Goal: Feedback & Contribution: Submit feedback/report problem

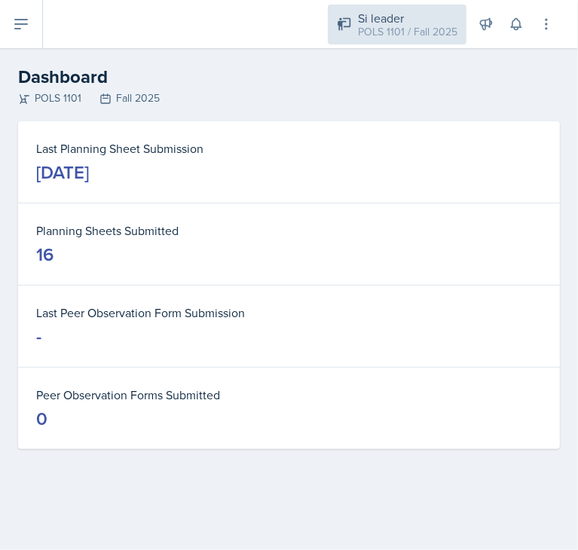
click at [356, 23] on div "Si leader POLS 1101 / Fall 2025" at bounding box center [397, 25] width 139 height 40
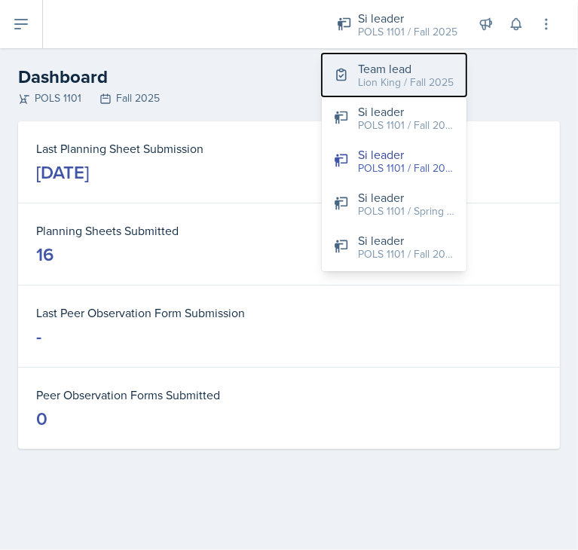
click at [340, 87] on button "Team lead Lion King / Fall 2025" at bounding box center [394, 74] width 145 height 43
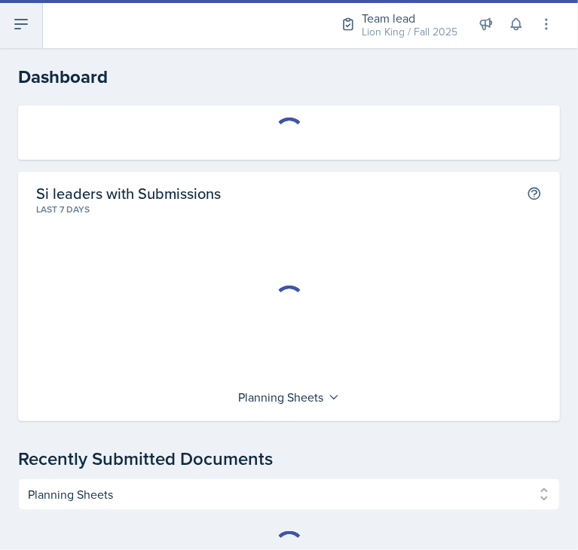
click at [25, 29] on icon at bounding box center [21, 24] width 18 height 18
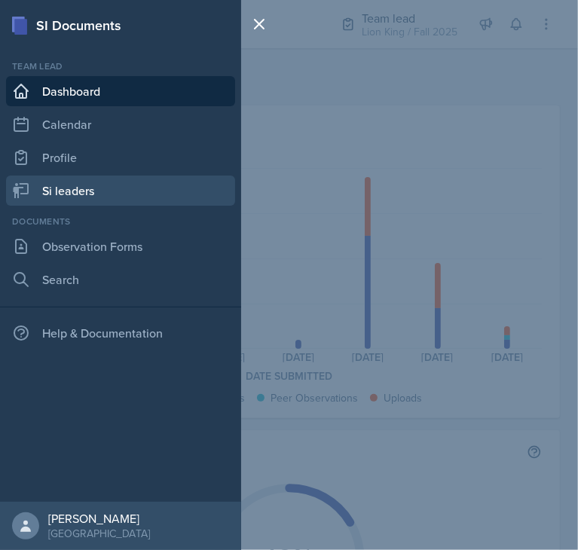
click at [72, 203] on link "Si leaders" at bounding box center [120, 191] width 229 height 30
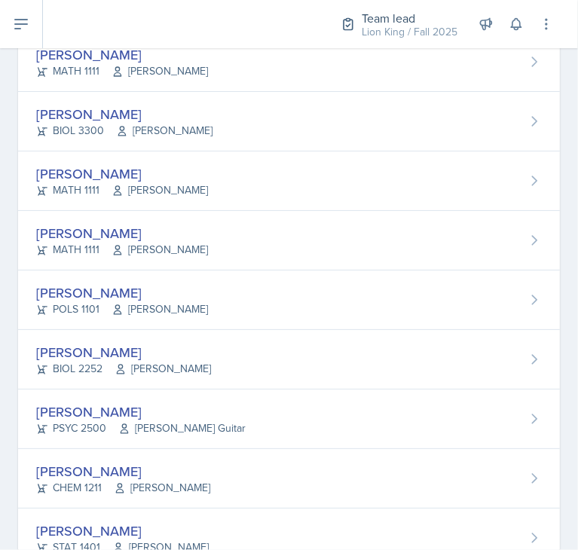
scroll to position [220, 0]
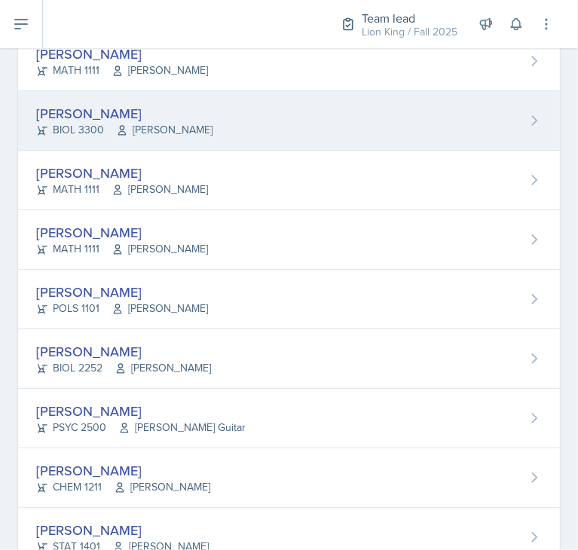
click at [68, 139] on div "[PERSON_NAME] BIOL 3300 [PERSON_NAME]" at bounding box center [289, 121] width 542 height 60
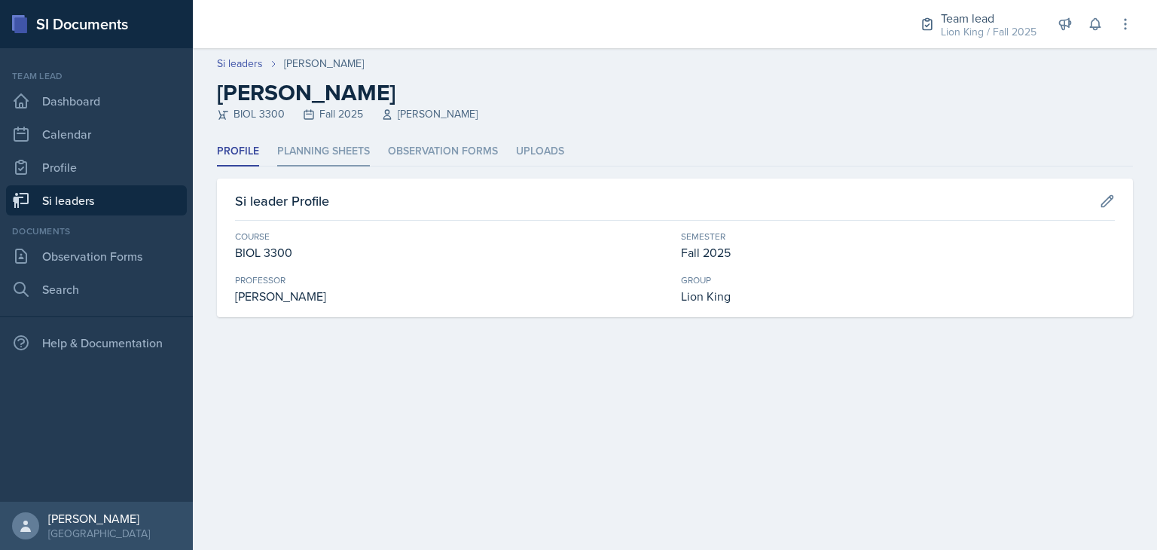
click at [347, 149] on li "Planning Sheets" at bounding box center [323, 151] width 93 height 29
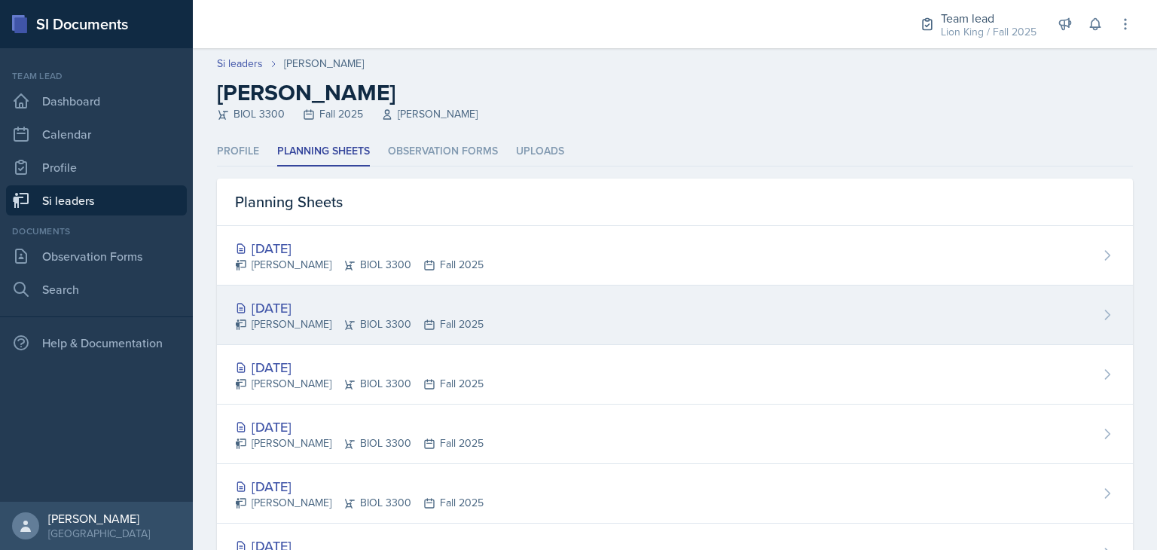
click at [577, 308] on div "[DATE] [PERSON_NAME] BIOL 3300 Fall 2025" at bounding box center [675, 316] width 916 height 60
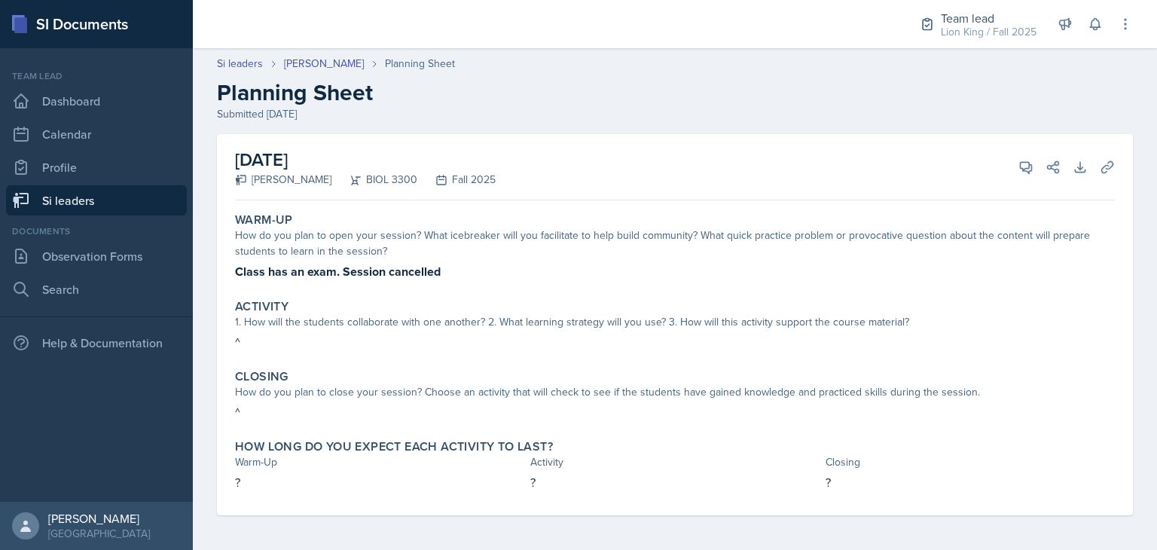
scroll to position [1, 0]
click at [235, 65] on link "Si leaders" at bounding box center [240, 63] width 46 height 16
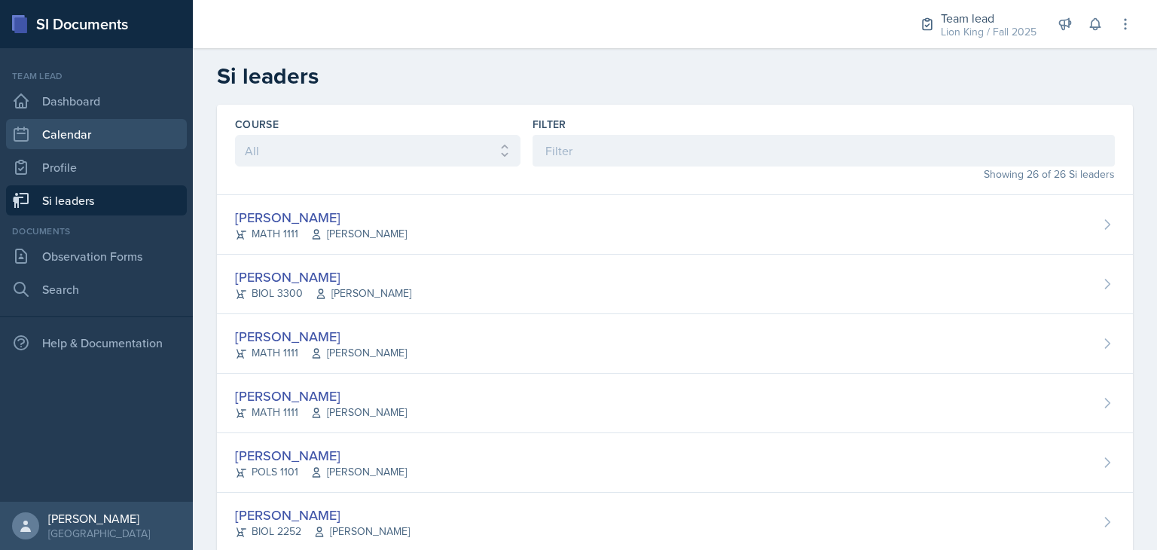
click at [60, 136] on link "Calendar" at bounding box center [96, 134] width 181 height 30
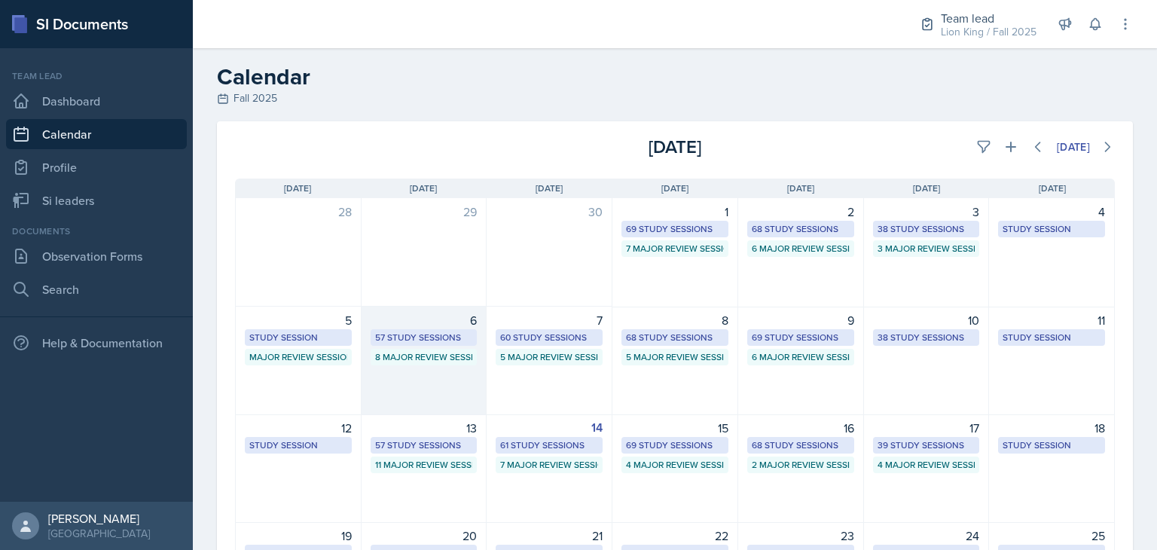
click at [435, 363] on div "8 Major Review Sessions" at bounding box center [424, 357] width 98 height 14
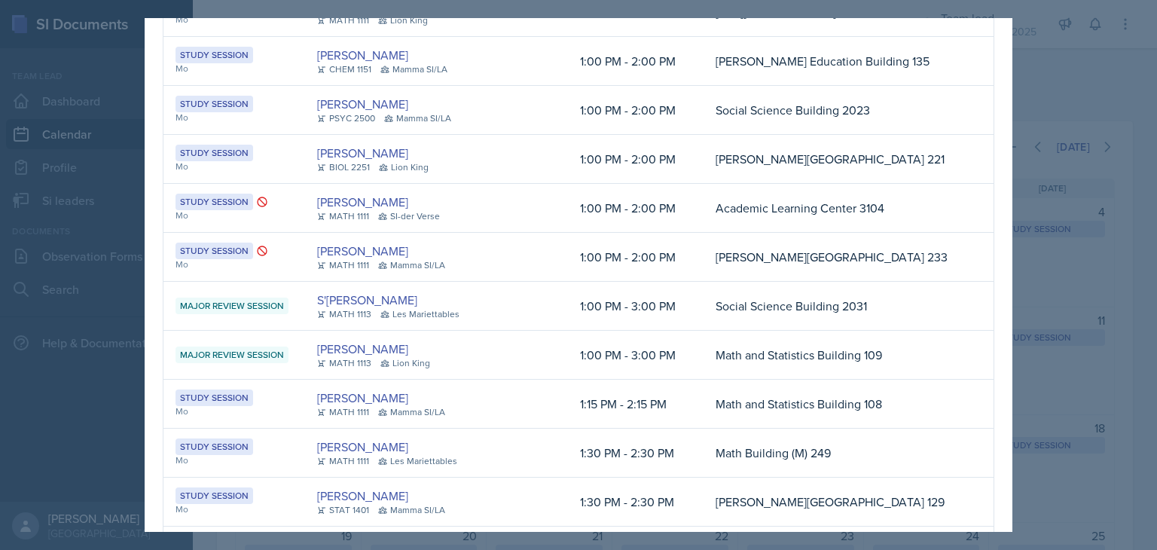
scroll to position [639, 0]
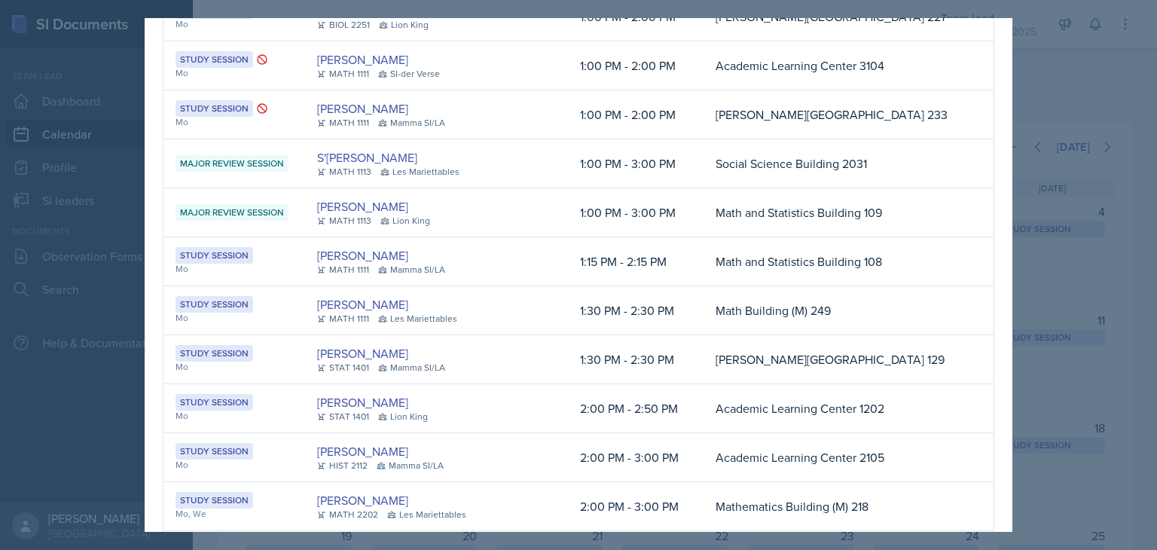
click at [577, 142] on div at bounding box center [578, 275] width 1157 height 550
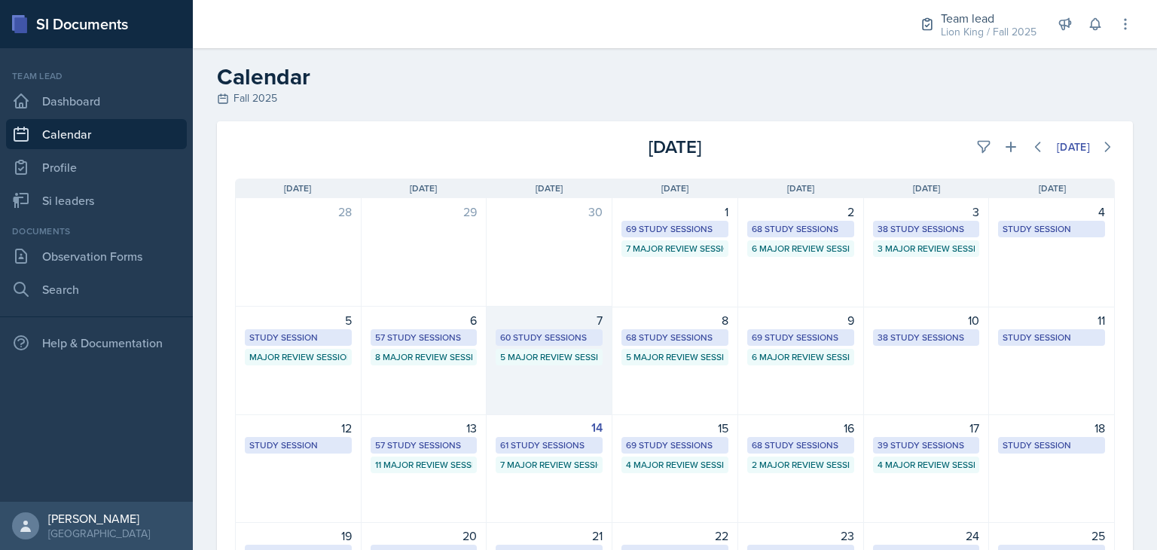
click at [546, 399] on div "7 60 Study Sessions 5 Major Review Sessions" at bounding box center [550, 361] width 126 height 108
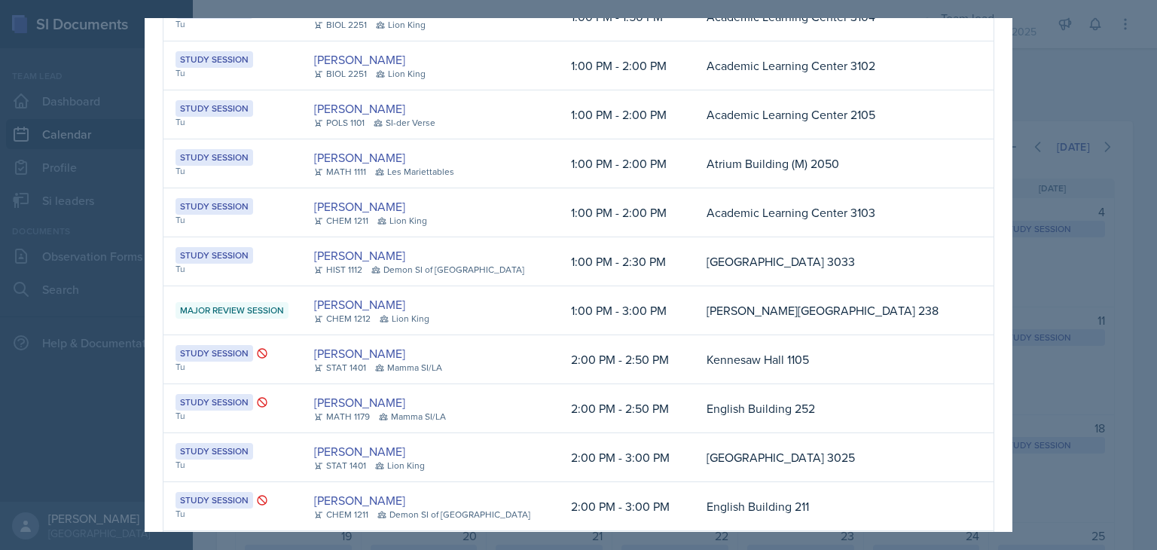
click at [577, 105] on div at bounding box center [578, 275] width 1157 height 550
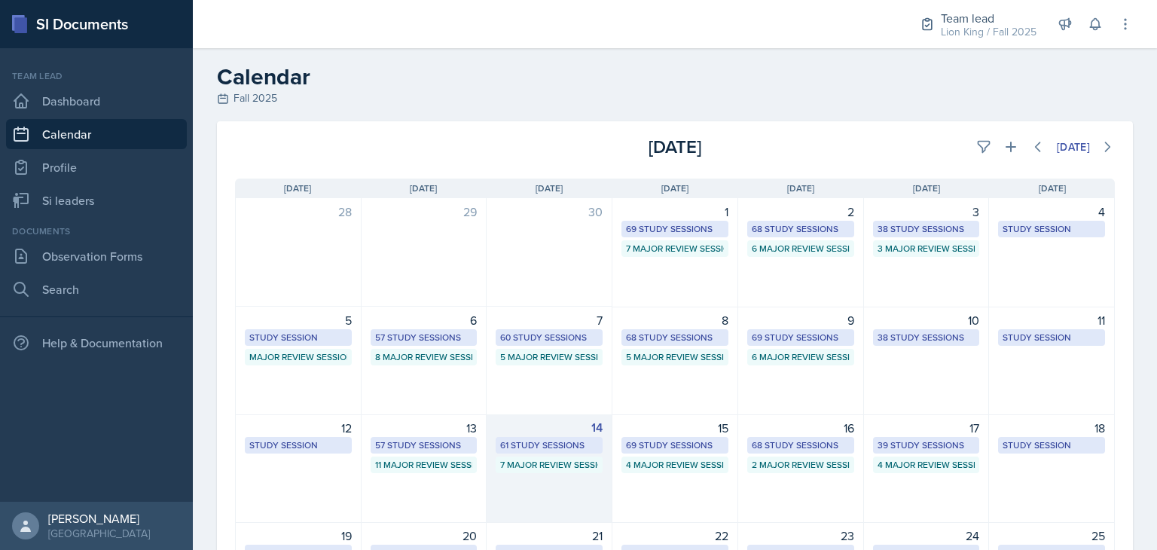
click at [539, 490] on div "14 61 Study Sessions 7 Major Review Sessions" at bounding box center [550, 468] width 126 height 108
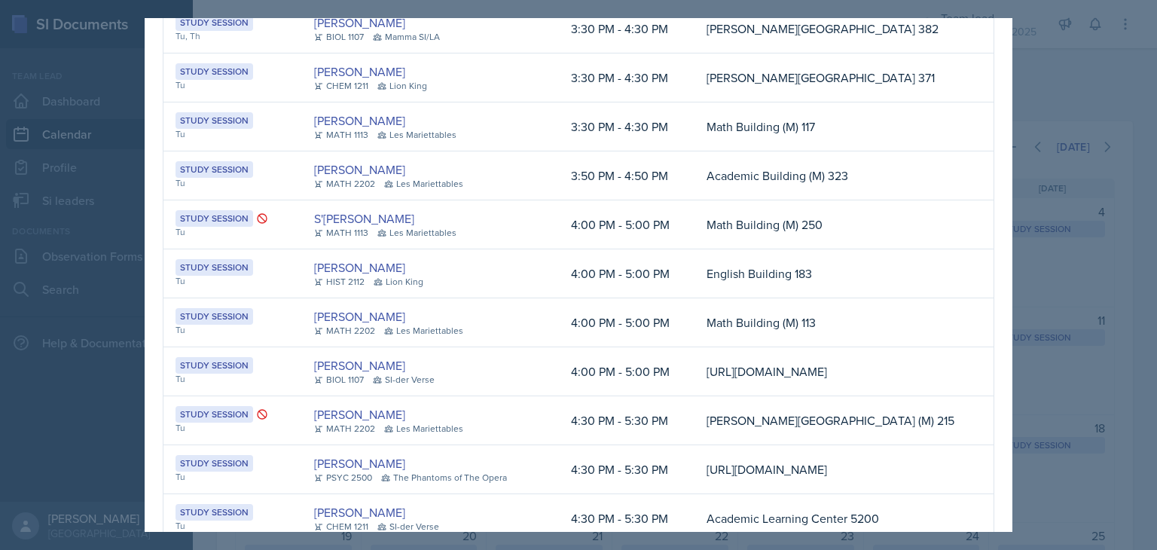
scroll to position [1607, 0]
click at [67, 238] on div at bounding box center [578, 275] width 1157 height 550
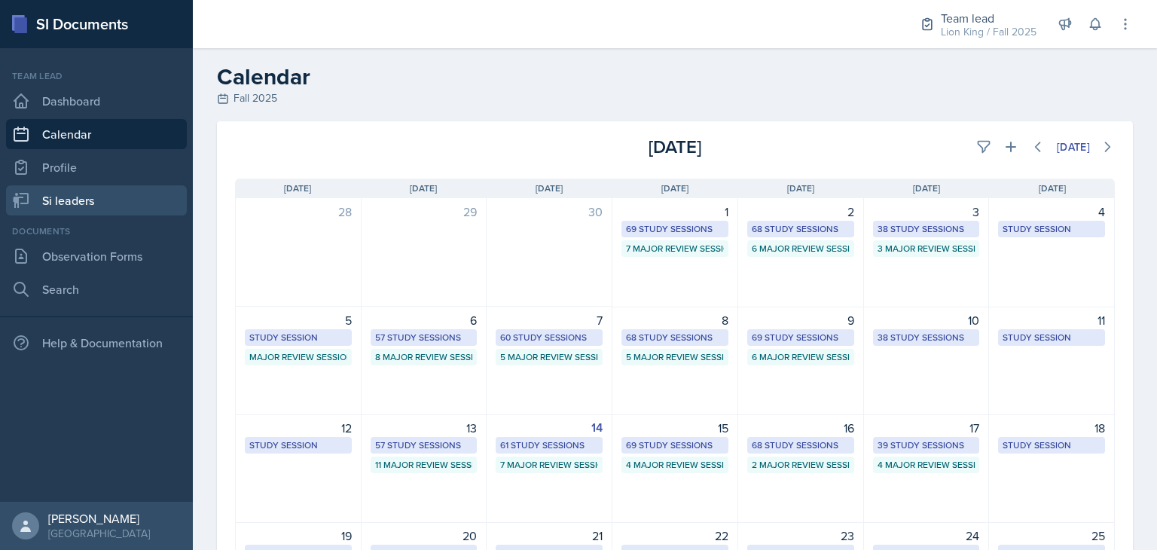
click at [51, 197] on link "Si leaders" at bounding box center [96, 200] width 181 height 30
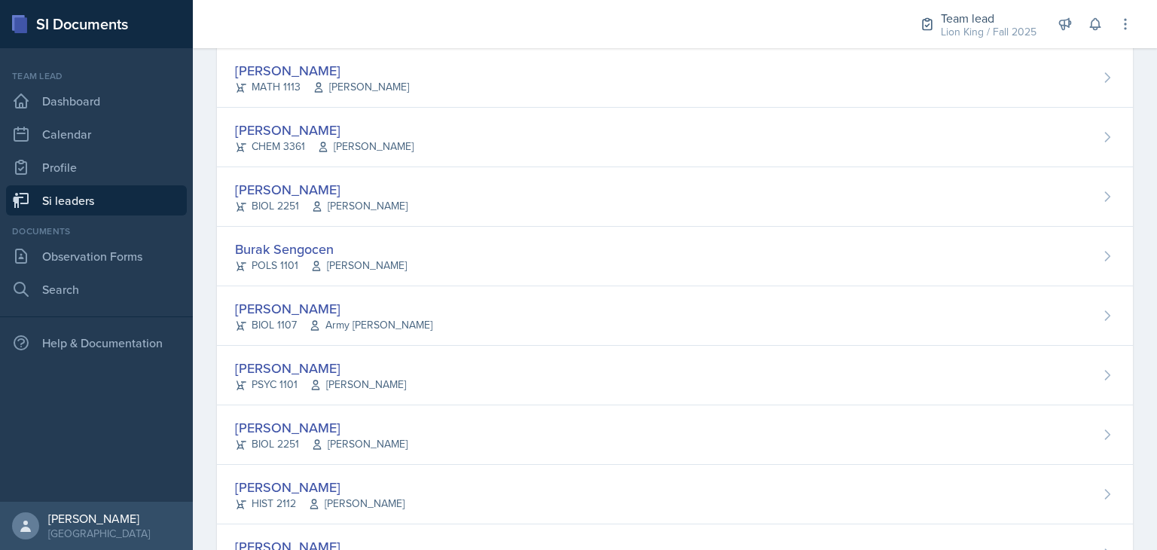
scroll to position [1224, 0]
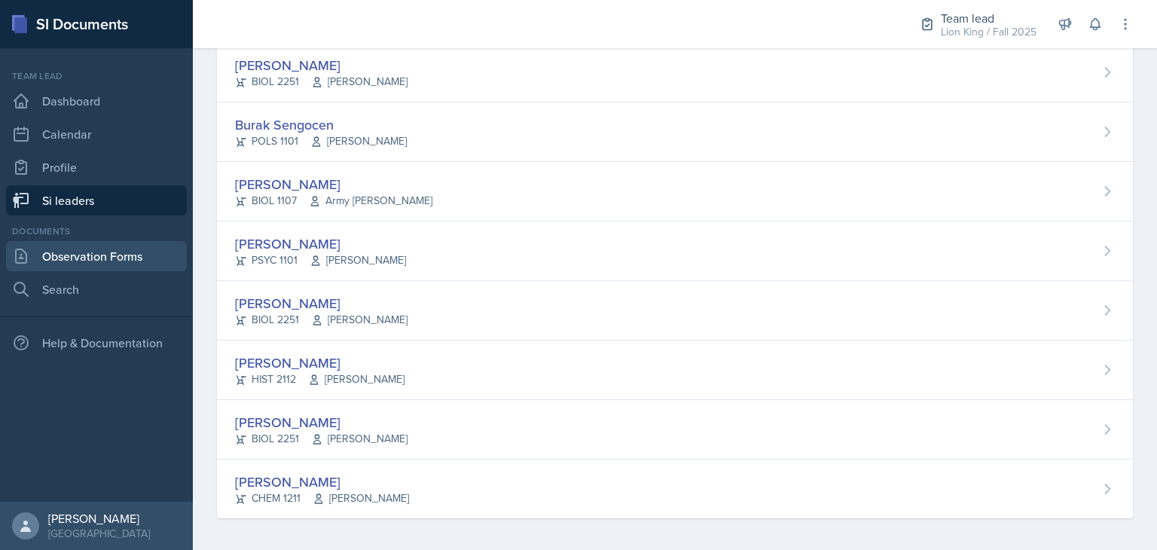
click at [115, 258] on link "Observation Forms" at bounding box center [96, 256] width 181 height 30
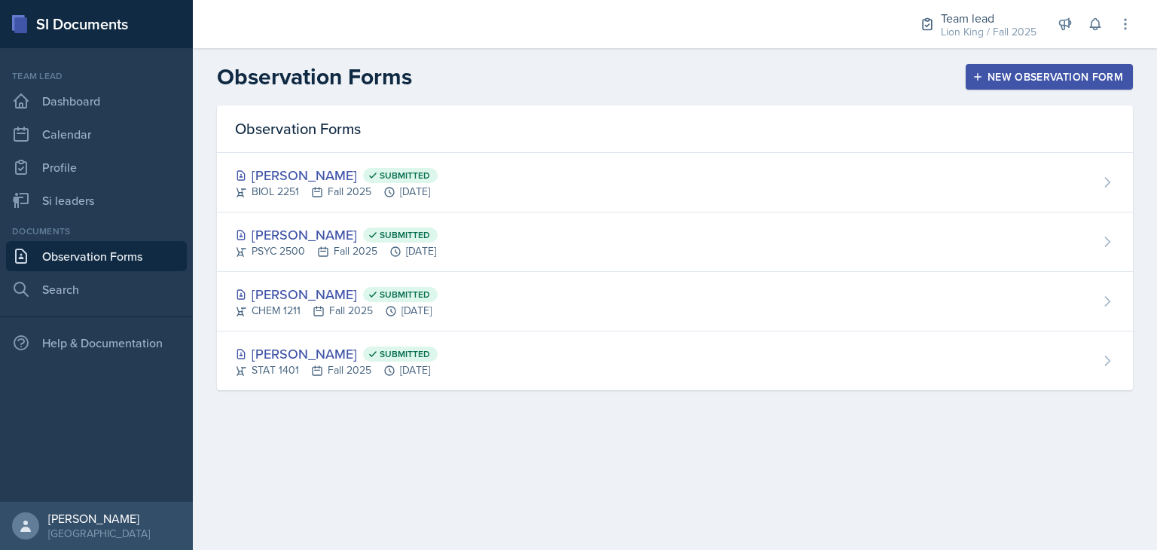
click at [577, 75] on div "New Observation Form" at bounding box center [1050, 77] width 148 height 12
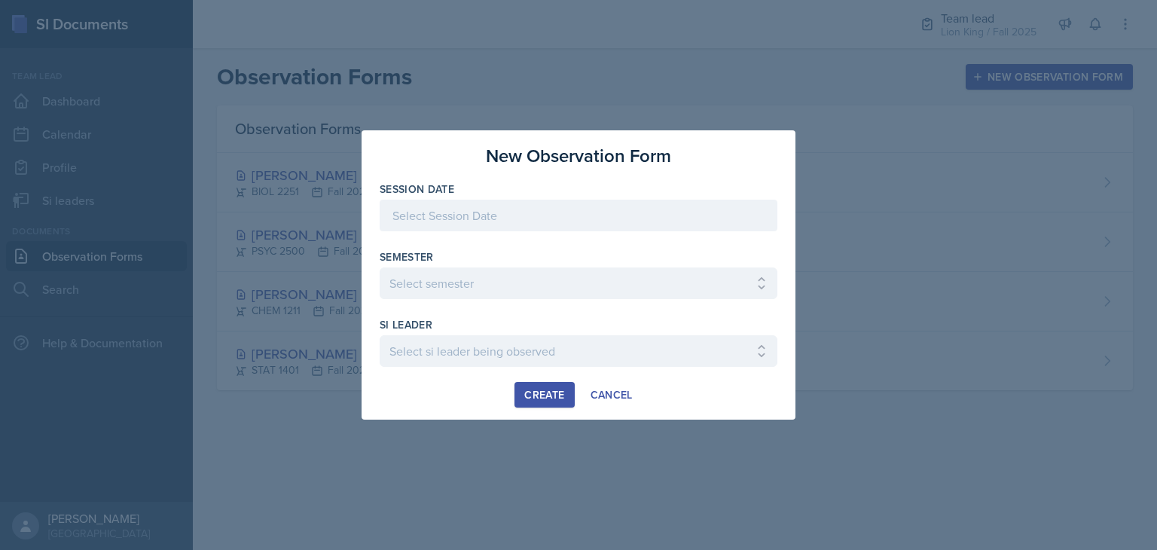
click at [577, 237] on div at bounding box center [579, 238] width 398 height 15
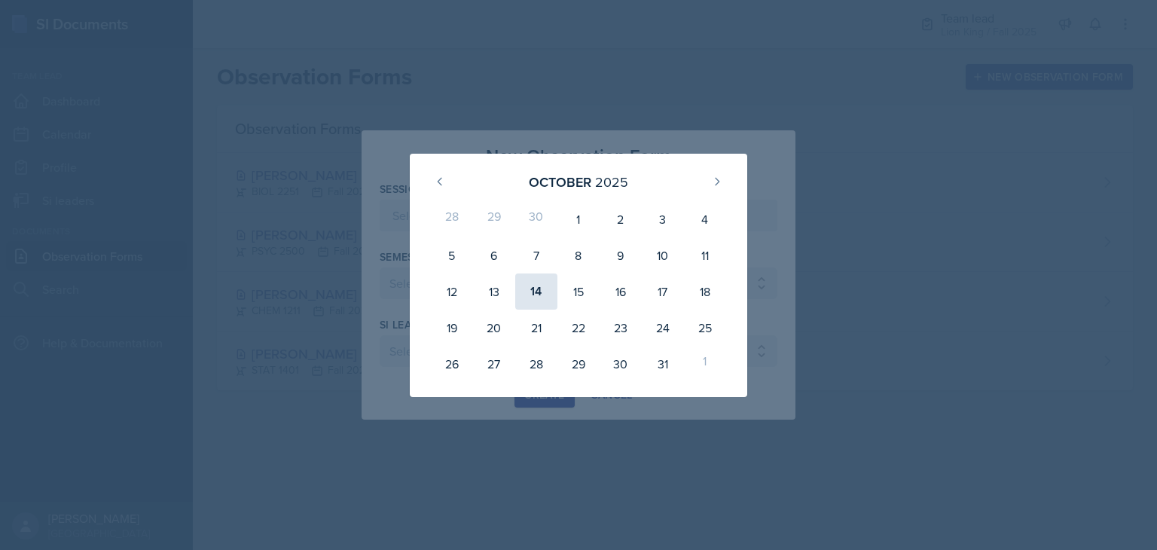
click at [536, 290] on div "14" at bounding box center [536, 291] width 42 height 36
type input "[DATE]"
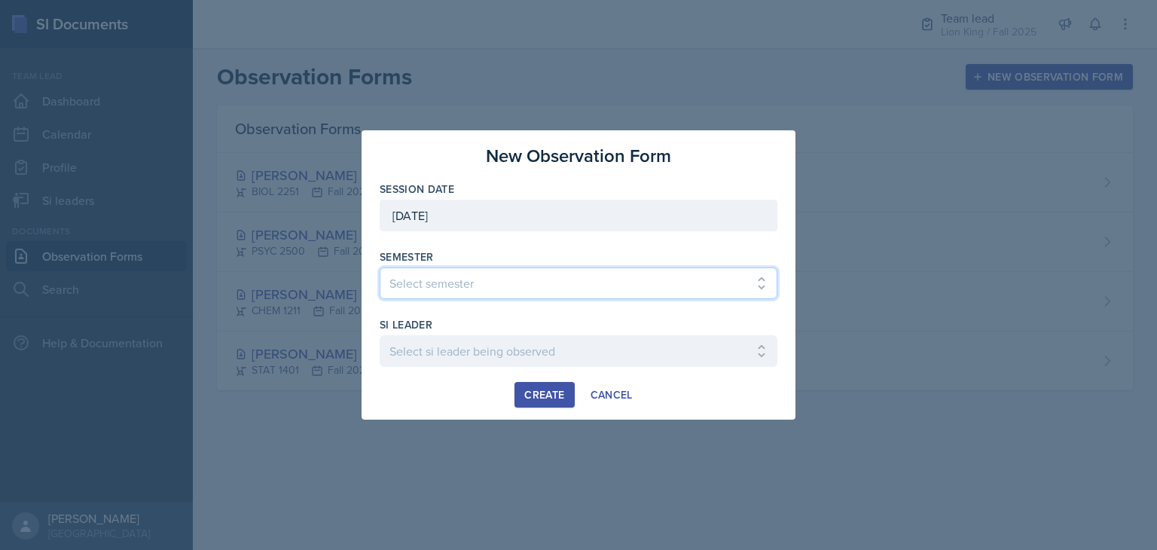
click at [577, 292] on select "Select semester All Spring 2021 Summer 2021 Spring 2022 Fall 2020 Fall 2021 Fal…" at bounding box center [579, 283] width 398 height 32
select select "2bed604d-1099-4043-b1bc-2365e8740244"
click at [380, 267] on select "Select semester All Spring 2021 Summer 2021 Spring 2022 Fall 2020 Fall 2021 Fal…" at bounding box center [579, 283] width 398 height 32
click at [550, 386] on button "Create" at bounding box center [545, 395] width 60 height 26
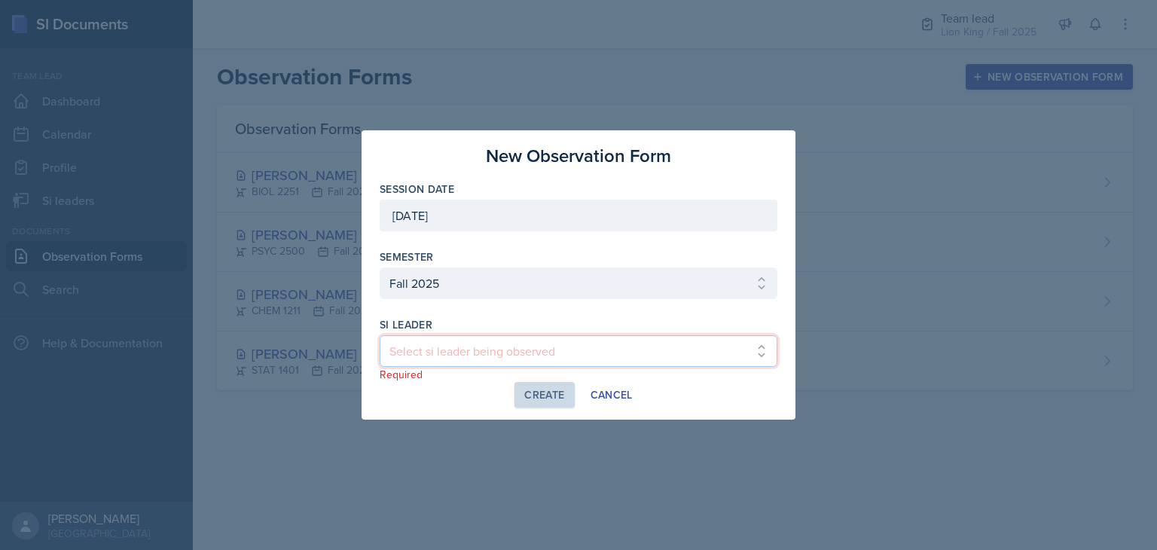
click at [527, 344] on select "Select si leader being observed [PERSON_NAME] / CHEM 1211 / Demon SI of [GEOGRA…" at bounding box center [579, 351] width 398 height 32
click at [577, 363] on select "Select si leader being observed [PERSON_NAME] / CHEM 1211 / Demon SI of [GEOGRA…" at bounding box center [579, 351] width 398 height 32
click at [380, 335] on select "Select si leader being observed [PERSON_NAME] / CHEM 1211 / Demon SI of [GEOGRA…" at bounding box center [579, 351] width 398 height 32
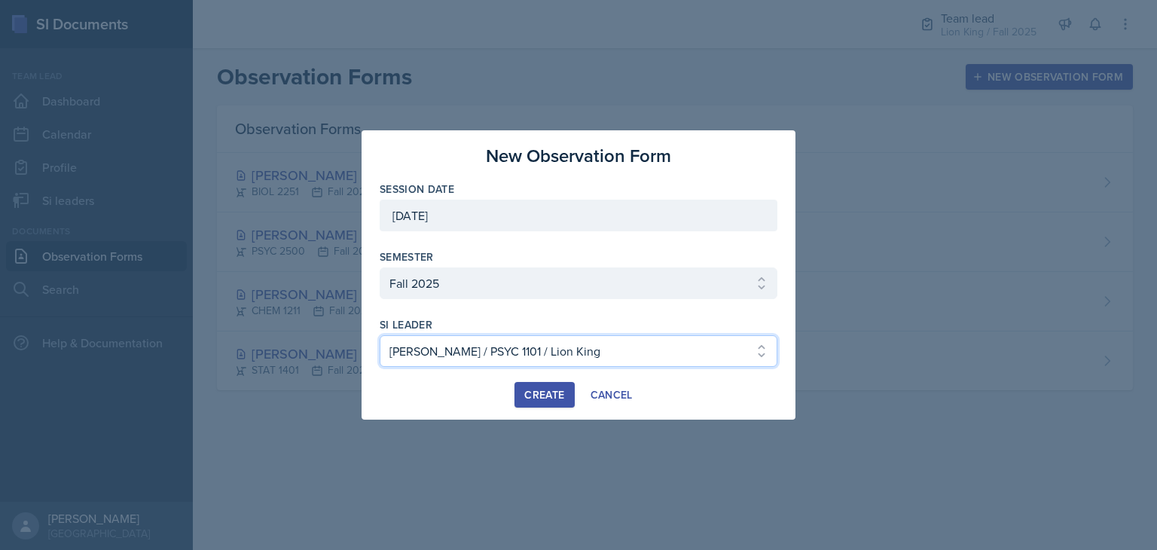
click at [577, 356] on select "Select si leader being observed [PERSON_NAME] / CHEM 1211 / Demon SI of [GEOGRA…" at bounding box center [579, 351] width 398 height 32
select select "a276d95a-7448-41b2-b3e1-2104873cf7be"
click at [380, 335] on select "Select si leader being observed [PERSON_NAME] / CHEM 1211 / Demon SI of [GEOGRA…" at bounding box center [579, 351] width 398 height 32
click at [540, 398] on div "Create" at bounding box center [544, 395] width 40 height 12
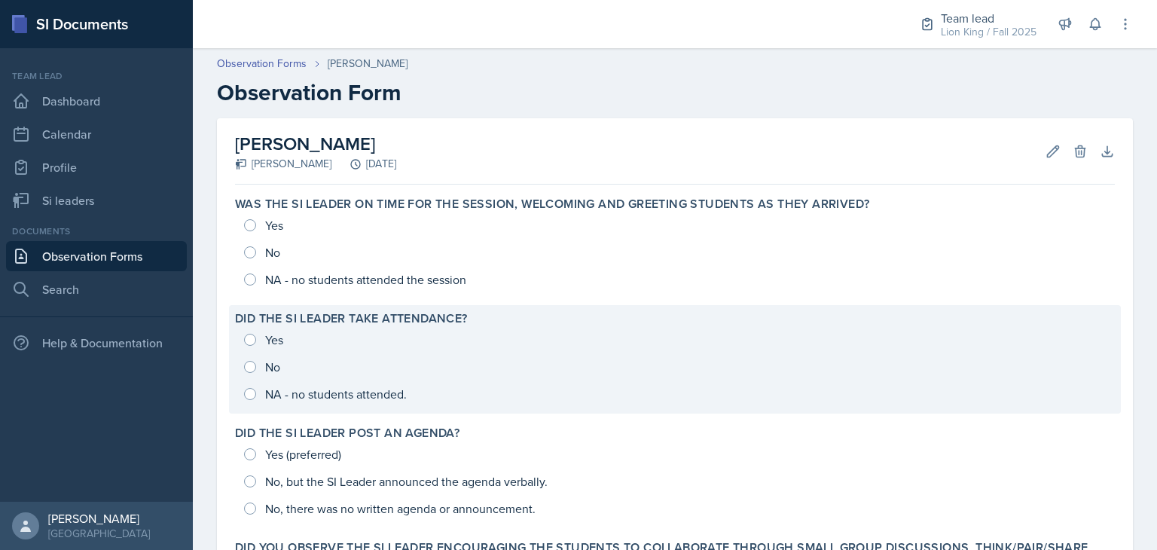
click at [343, 404] on div "Yes No NA - no students attended." at bounding box center [675, 366] width 880 height 81
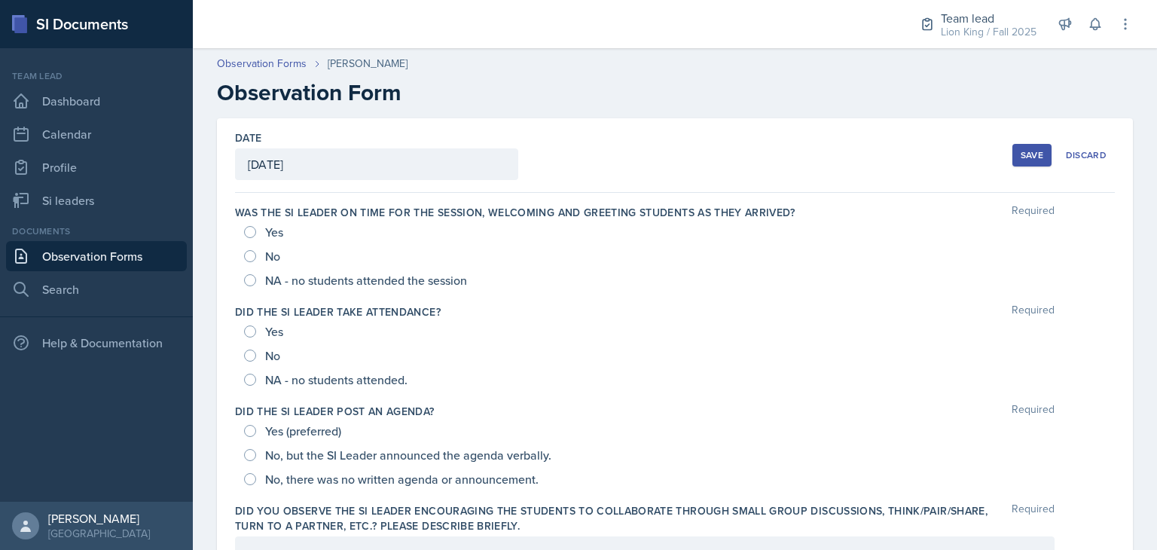
click at [427, 282] on span "NA - no students attended the session" at bounding box center [366, 280] width 202 height 15
click at [256, 282] on input "NA - no students attended the session" at bounding box center [250, 280] width 12 height 12
radio input "true"
click at [374, 372] on span "NA - no students attended." at bounding box center [336, 379] width 142 height 15
click at [256, 374] on input "NA - no students attended." at bounding box center [250, 380] width 12 height 12
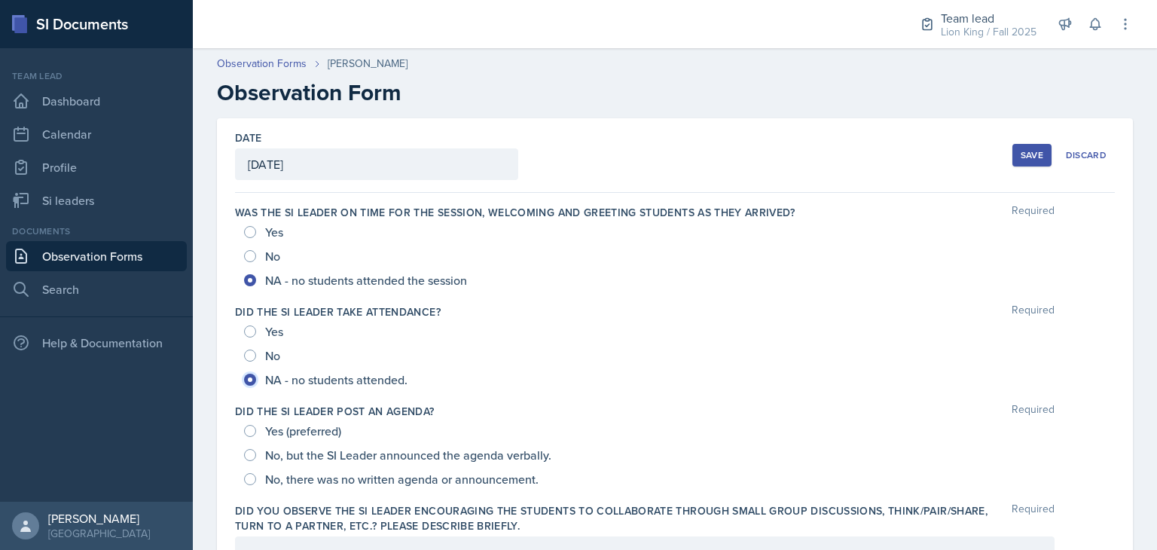
radio input "true"
click at [371, 377] on span "NA - no students attended." at bounding box center [336, 379] width 142 height 15
click at [256, 377] on input "NA - no students attended." at bounding box center [250, 380] width 12 height 12
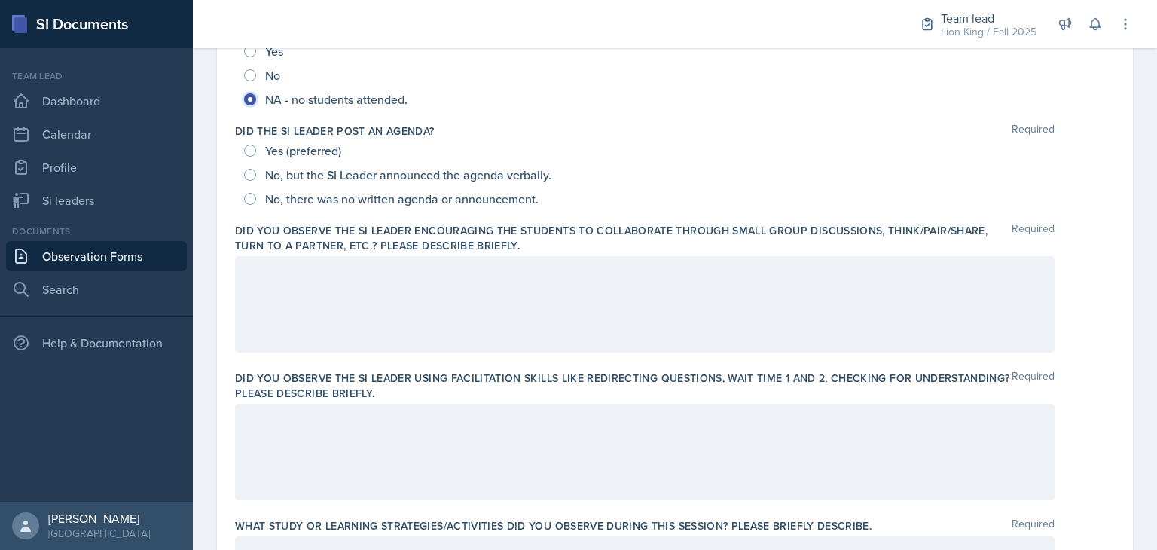
scroll to position [280, 0]
click at [362, 135] on label "Did the SI Leader post an agenda?" at bounding box center [335, 131] width 200 height 15
click at [322, 145] on span "Yes (preferred)" at bounding box center [303, 150] width 76 height 15
click at [256, 145] on input "Yes (preferred)" at bounding box center [250, 151] width 12 height 12
radio input "true"
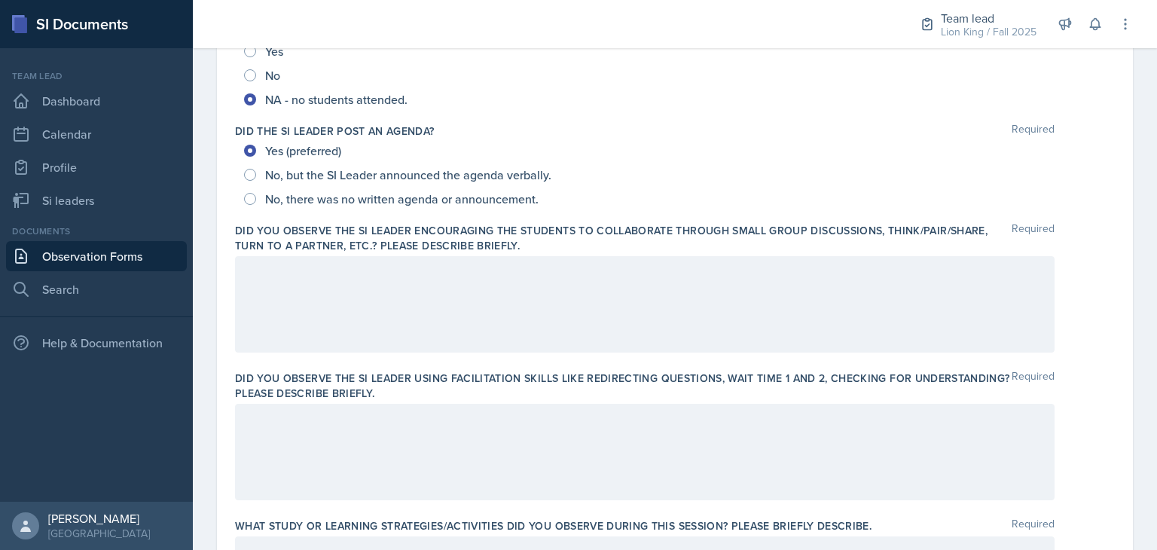
click at [320, 145] on span "Yes (preferred)" at bounding box center [303, 150] width 76 height 15
click at [256, 145] on input "Yes (preferred)" at bounding box center [250, 151] width 12 height 12
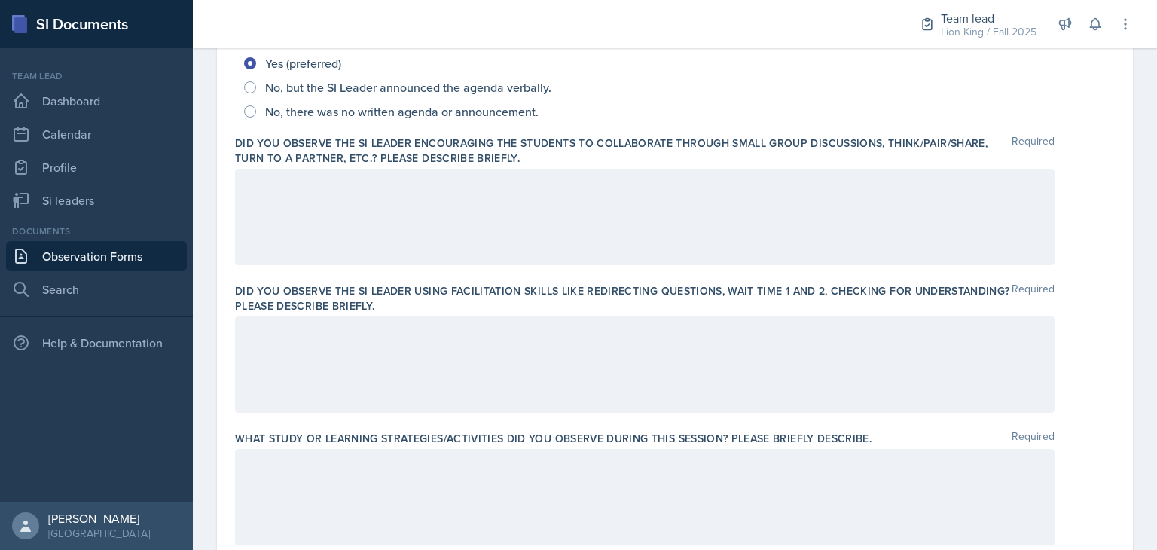
click at [521, 190] on p at bounding box center [645, 185] width 794 height 18
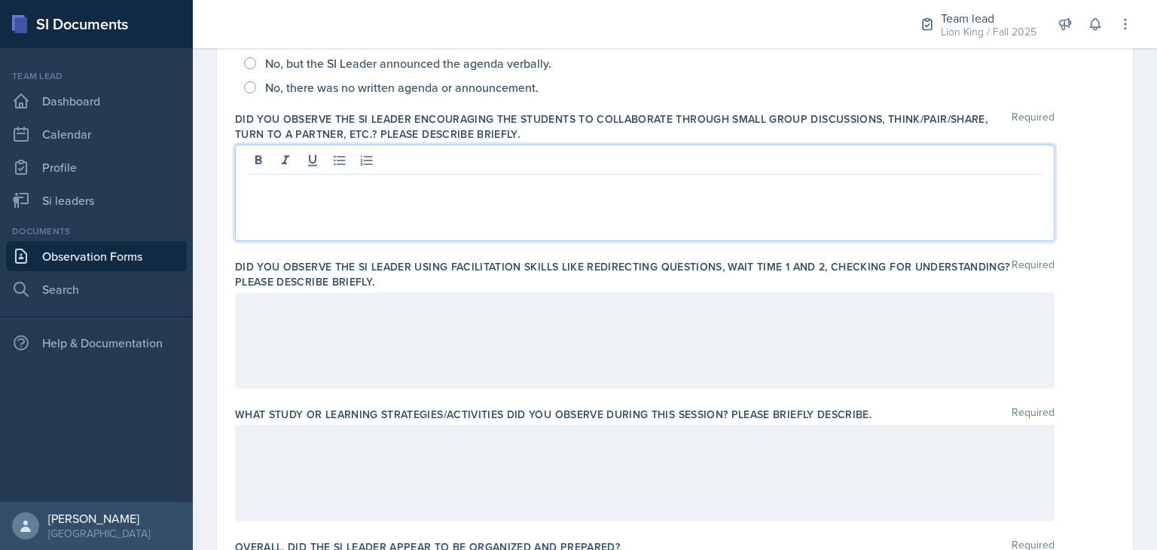
scroll to position [389, 0]
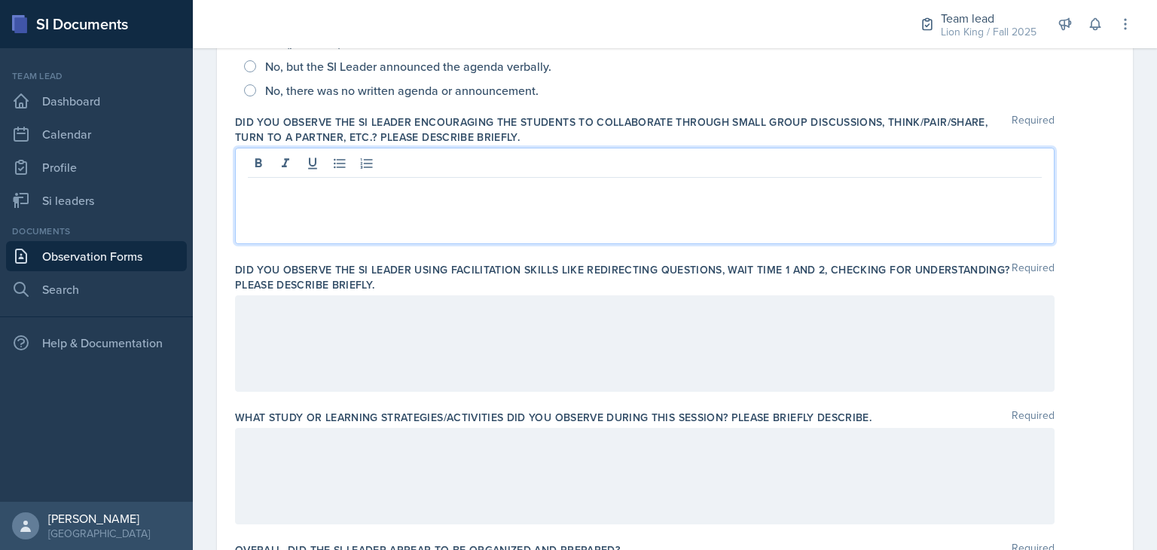
click at [286, 185] on p at bounding box center [645, 190] width 794 height 18
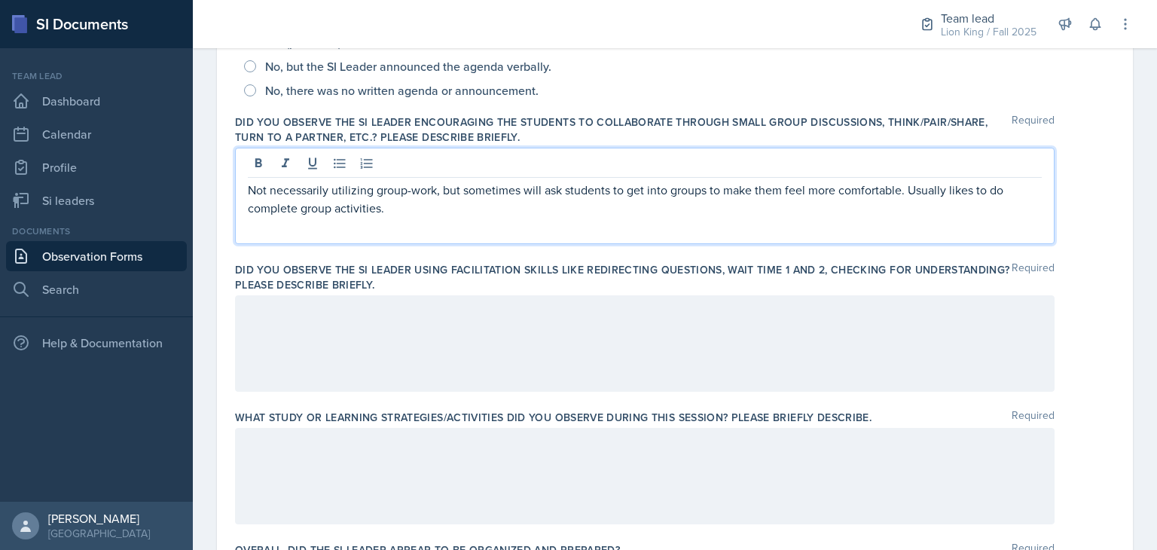
click at [548, 370] on div at bounding box center [645, 343] width 820 height 96
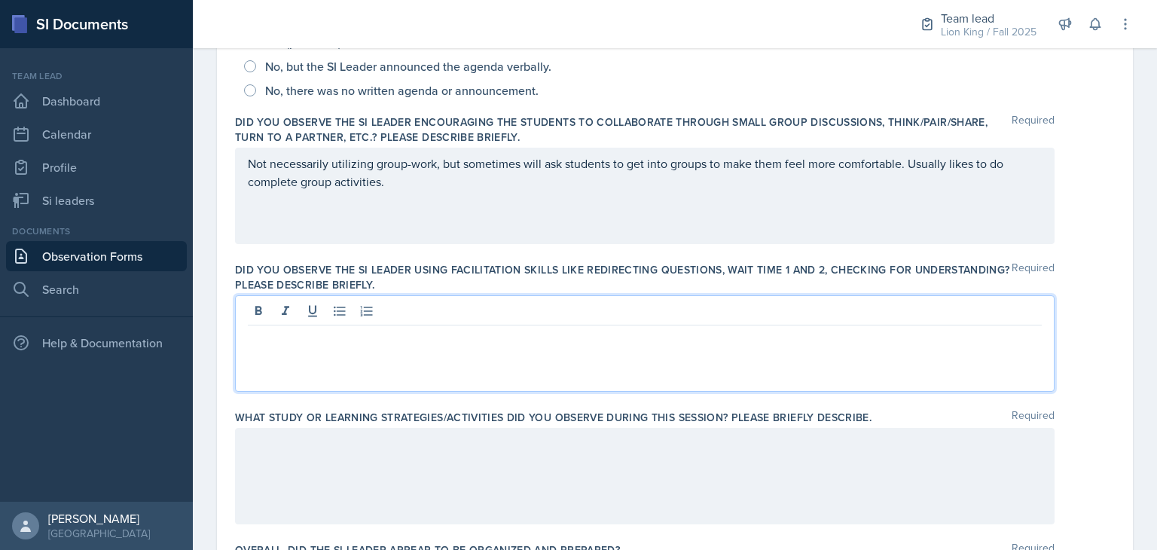
scroll to position [416, 0]
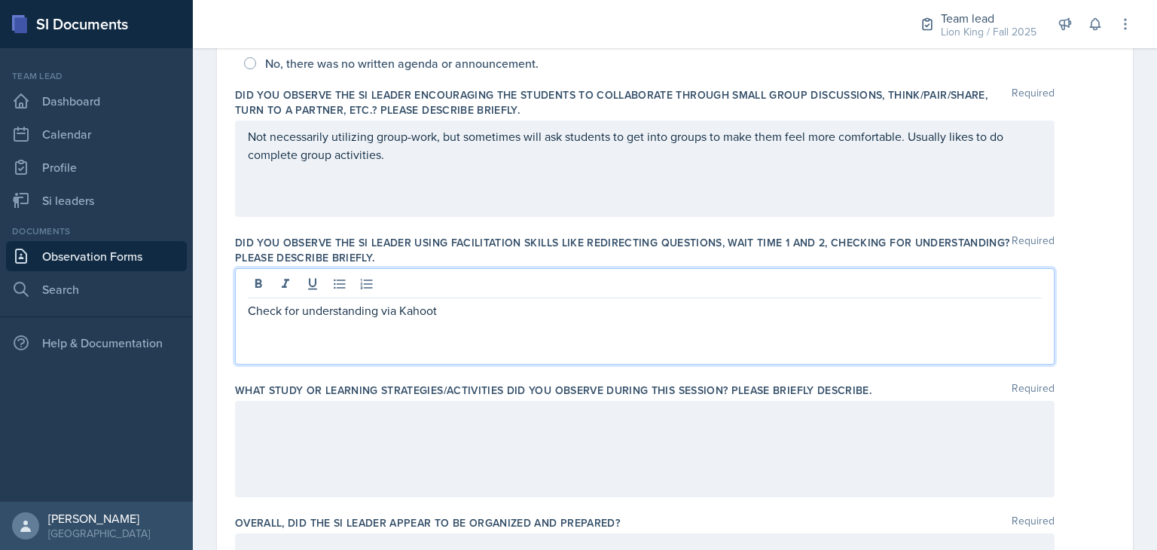
click at [577, 425] on div at bounding box center [645, 449] width 820 height 96
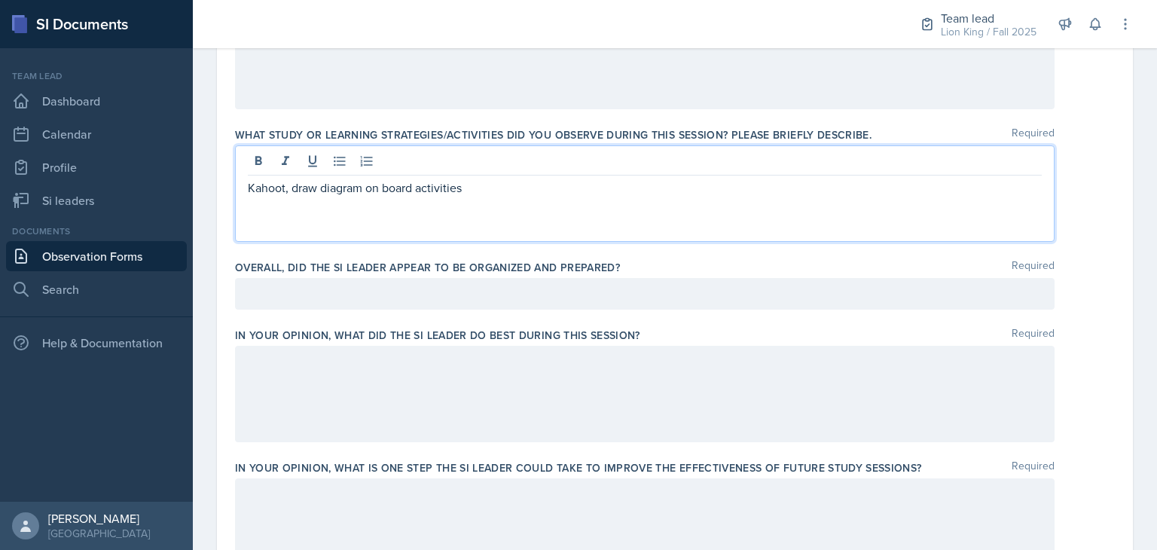
scroll to position [671, 0]
click at [577, 328] on label "In your opinion, what did the SI Leader do BEST during this session?" at bounding box center [437, 335] width 405 height 15
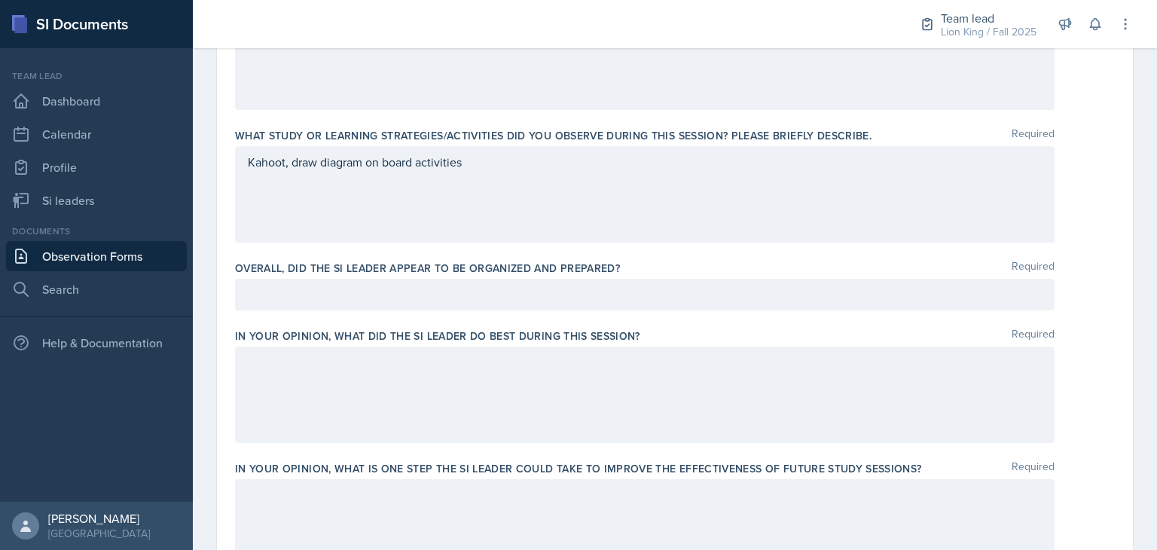
click at [577, 287] on div at bounding box center [645, 295] width 820 height 32
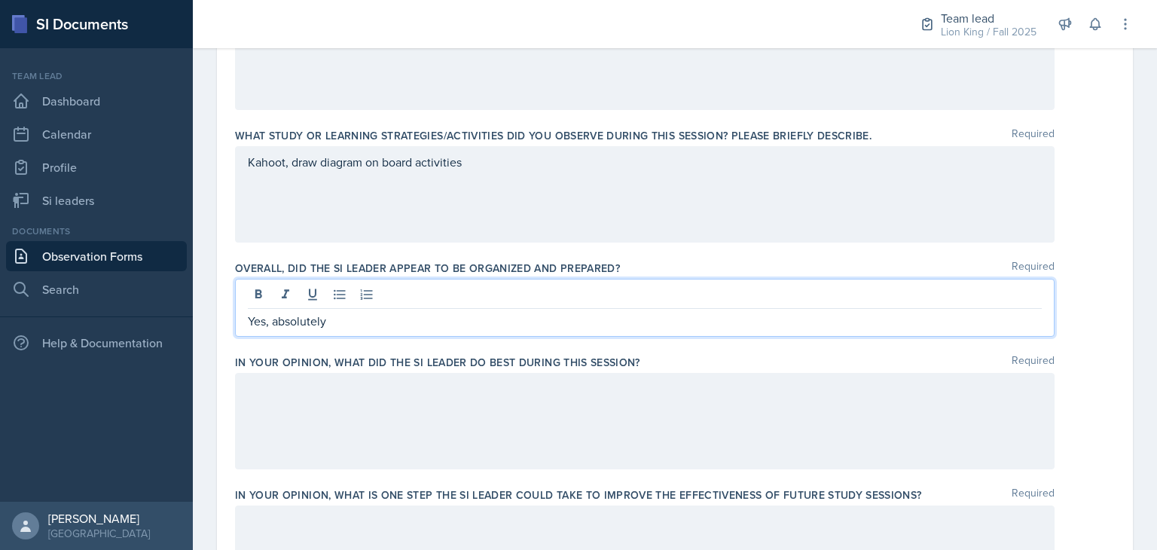
click at [557, 393] on div at bounding box center [645, 421] width 820 height 96
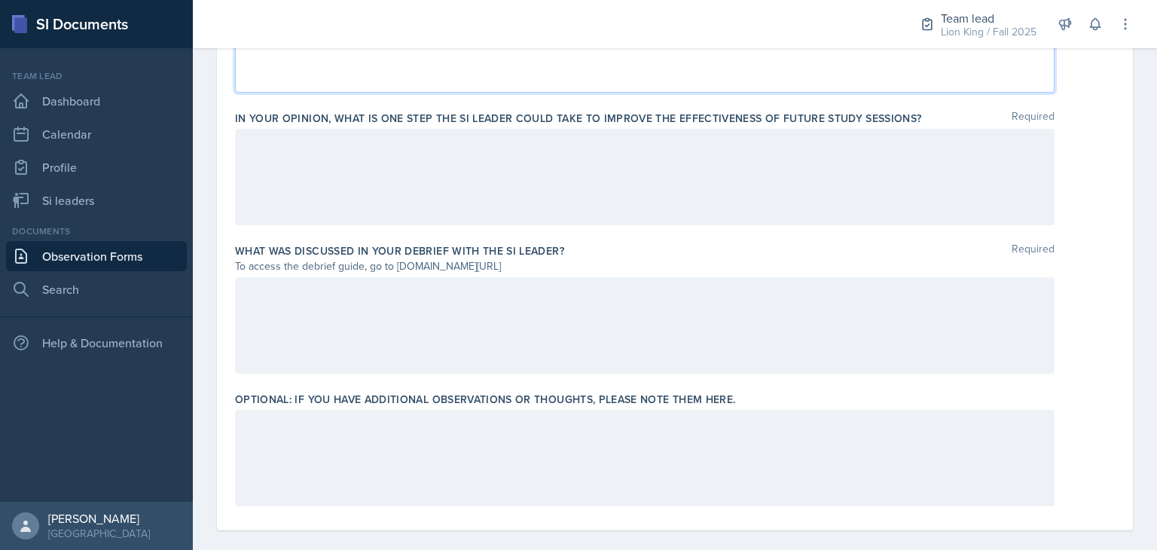
scroll to position [1022, 0]
click at [527, 322] on div at bounding box center [645, 324] width 820 height 96
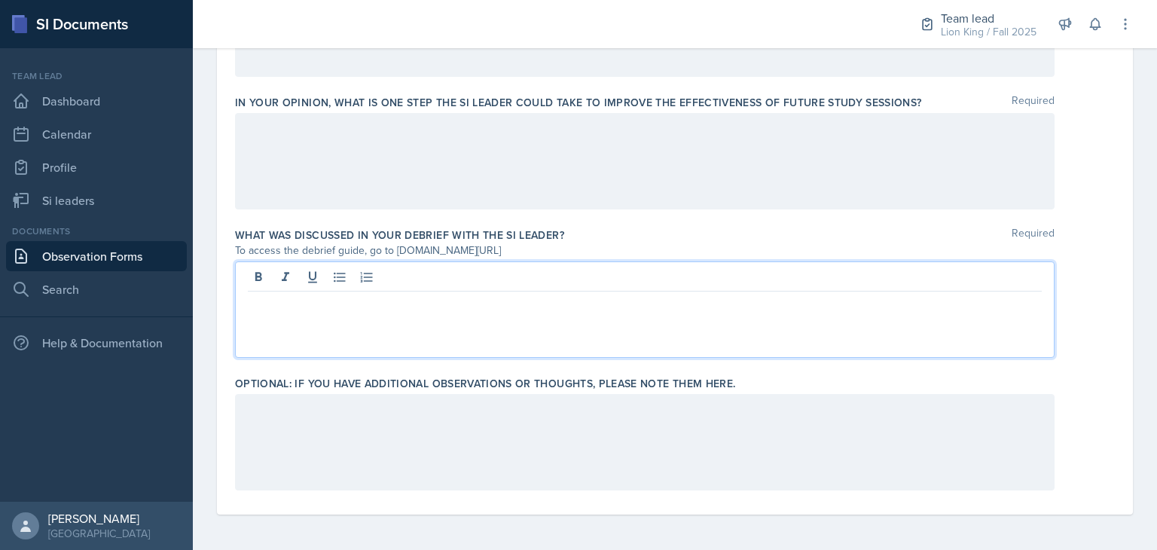
click at [577, 166] on div at bounding box center [645, 161] width 820 height 96
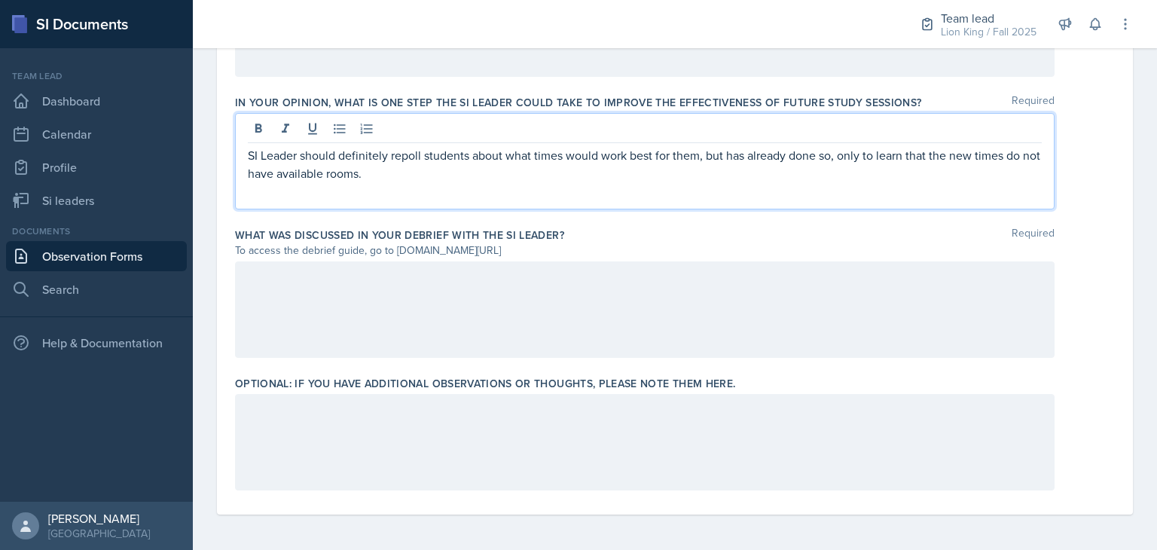
click at [577, 307] on div at bounding box center [645, 309] width 820 height 96
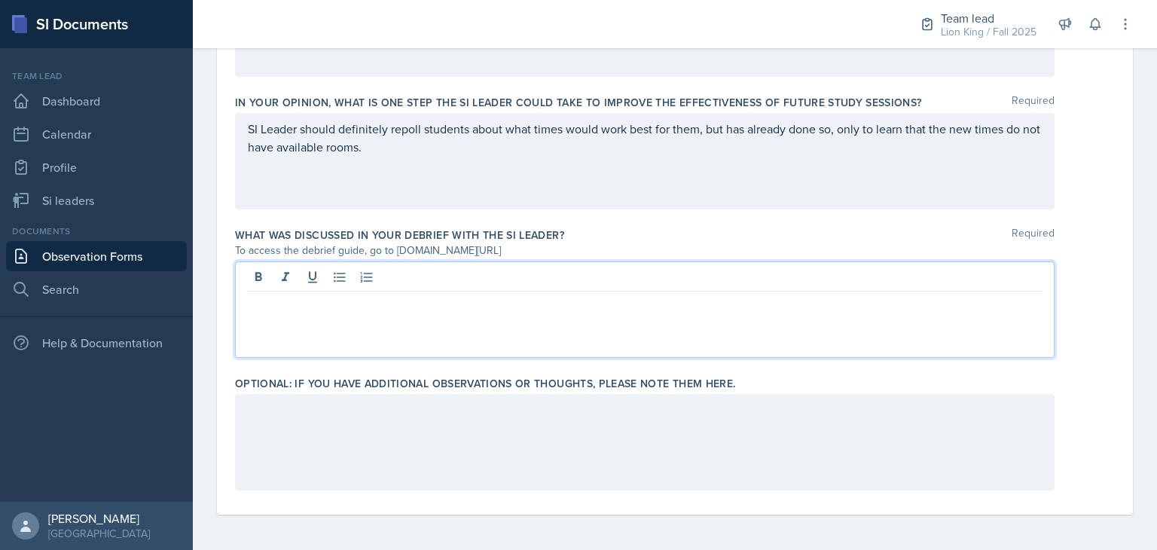
click at [577, 341] on div at bounding box center [645, 309] width 820 height 96
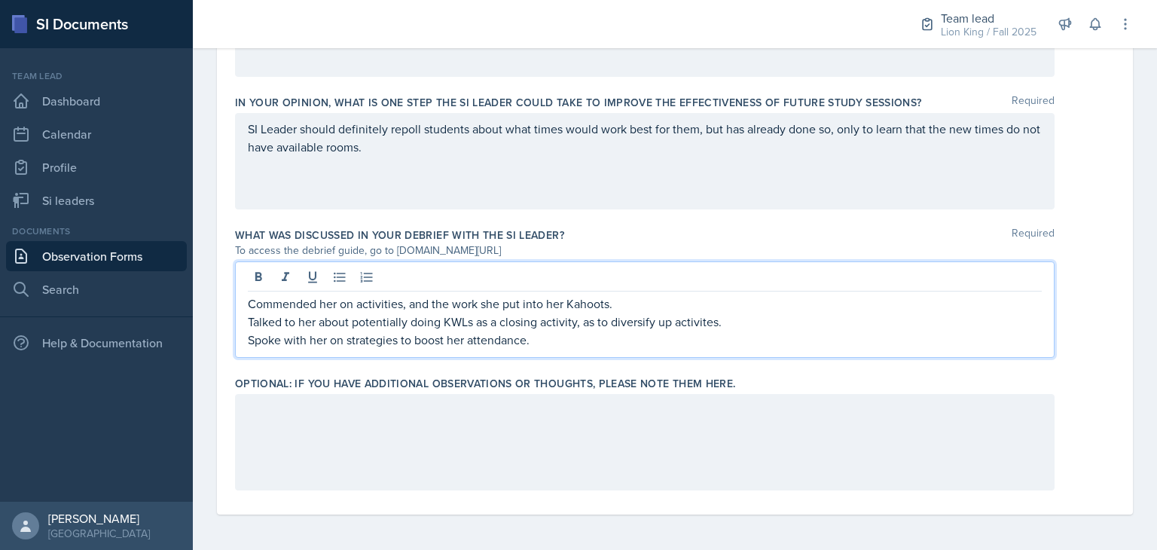
click at [577, 431] on div at bounding box center [645, 442] width 820 height 96
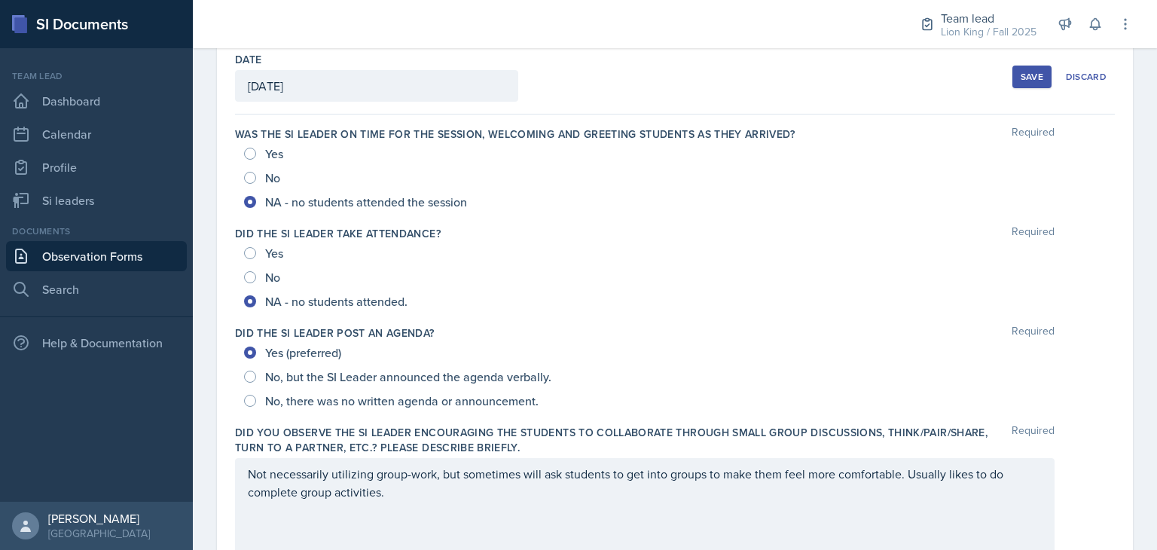
scroll to position [0, 0]
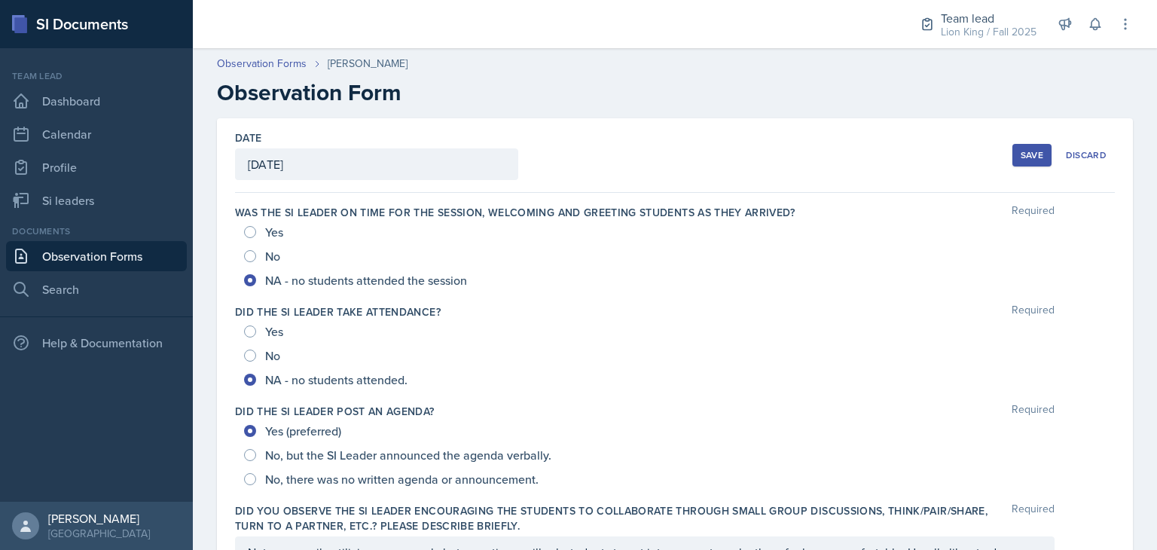
click at [577, 154] on div "Save" at bounding box center [1032, 155] width 23 height 12
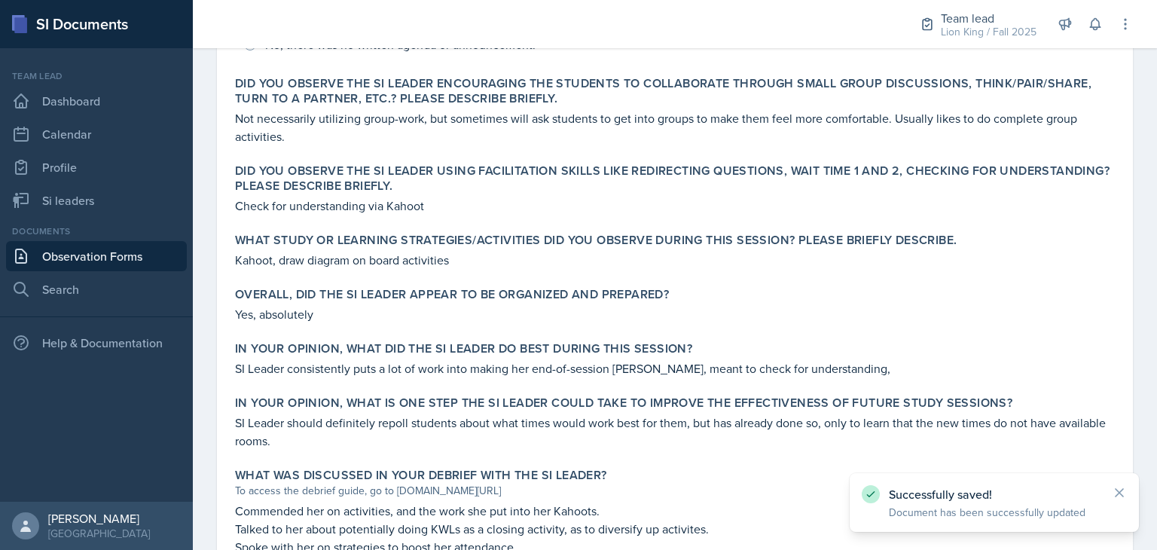
scroll to position [609, 0]
